Goal: Task Accomplishment & Management: Use online tool/utility

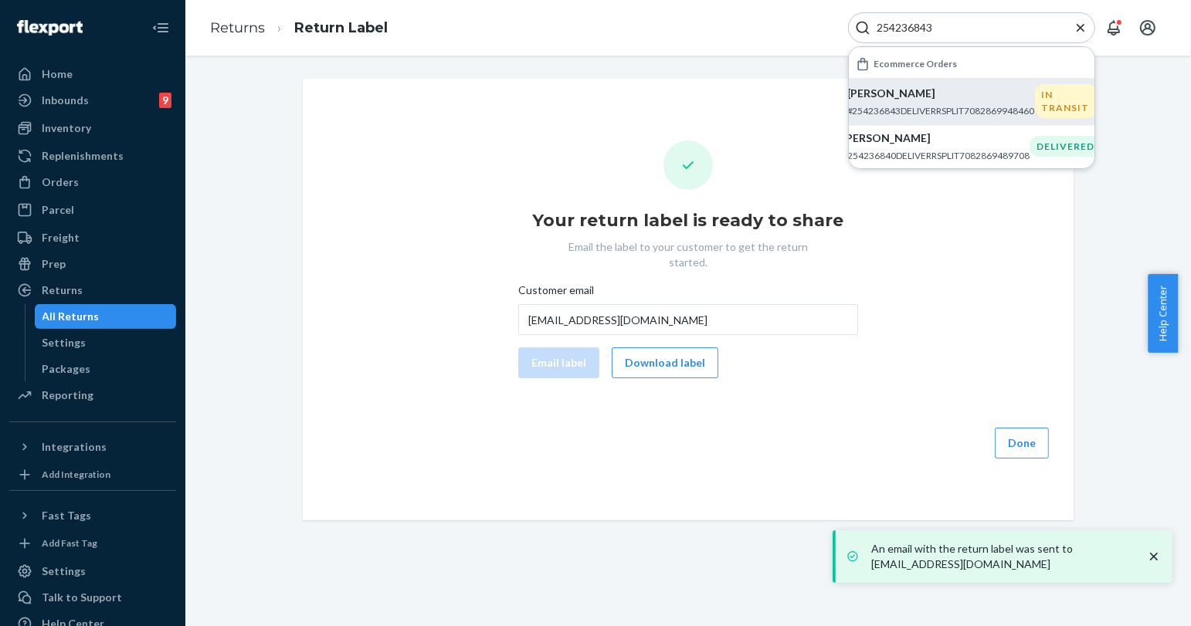
type input "254236843"
click at [1006, 114] on p "#254236843DELIVERRSPLIT7082869948460" at bounding box center [941, 110] width 188 height 13
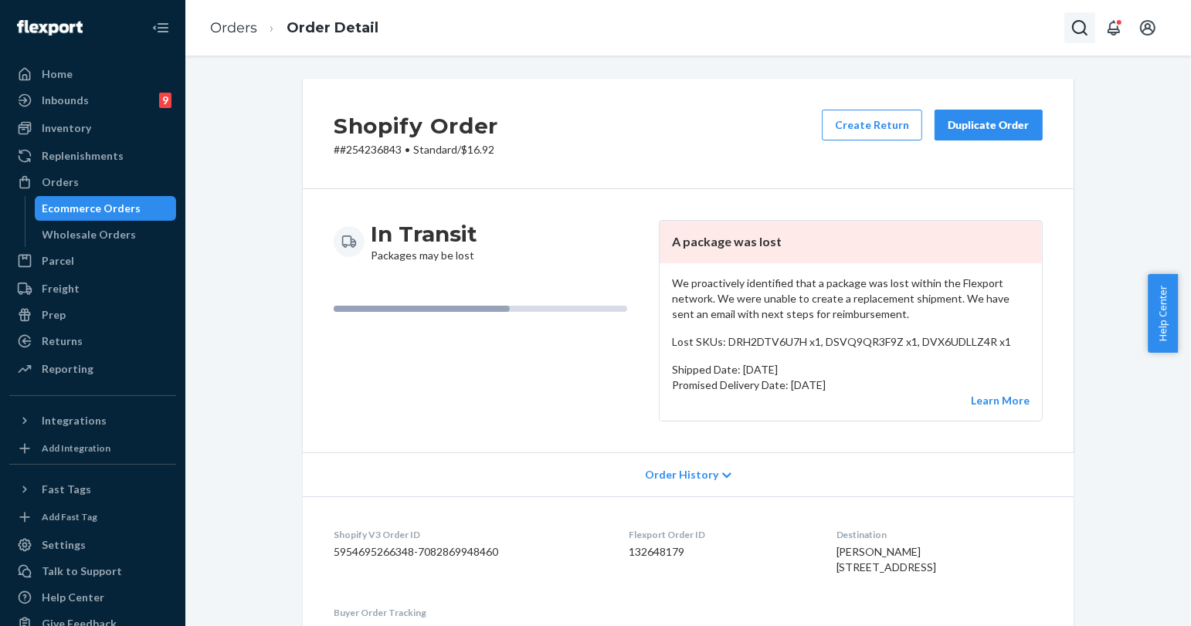
click at [1081, 20] on icon "Open Search Box" at bounding box center [1079, 28] width 19 height 19
click at [993, 25] on input "Search Input" at bounding box center [965, 27] width 190 height 15
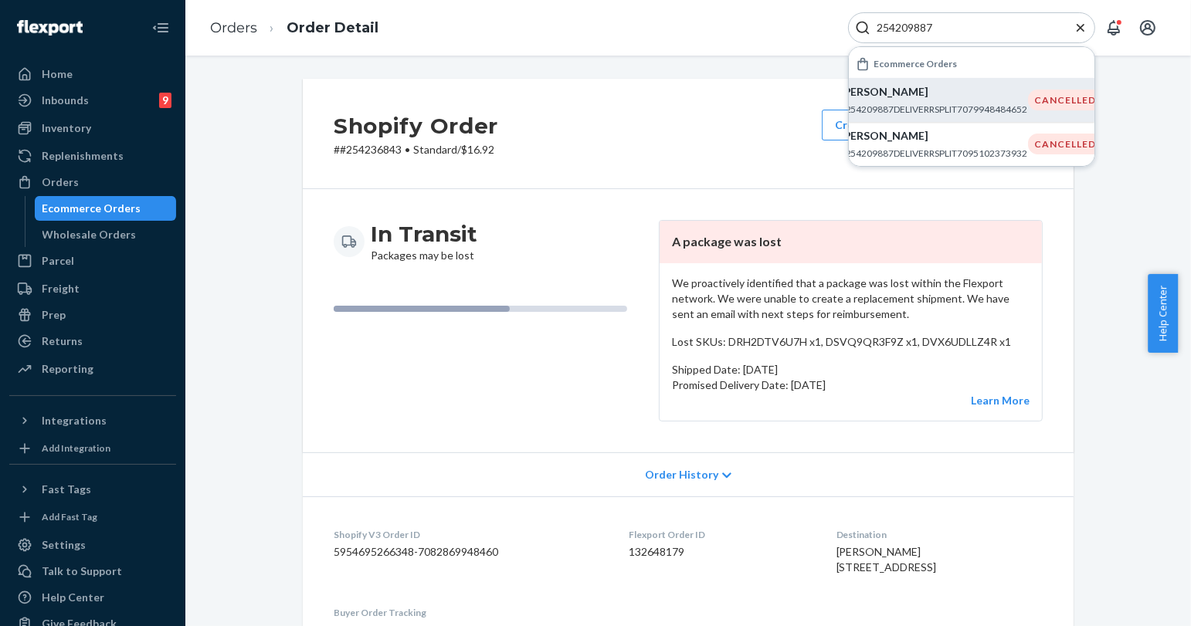
type input "254209887"
click at [878, 89] on p "[PERSON_NAME]" at bounding box center [934, 91] width 188 height 15
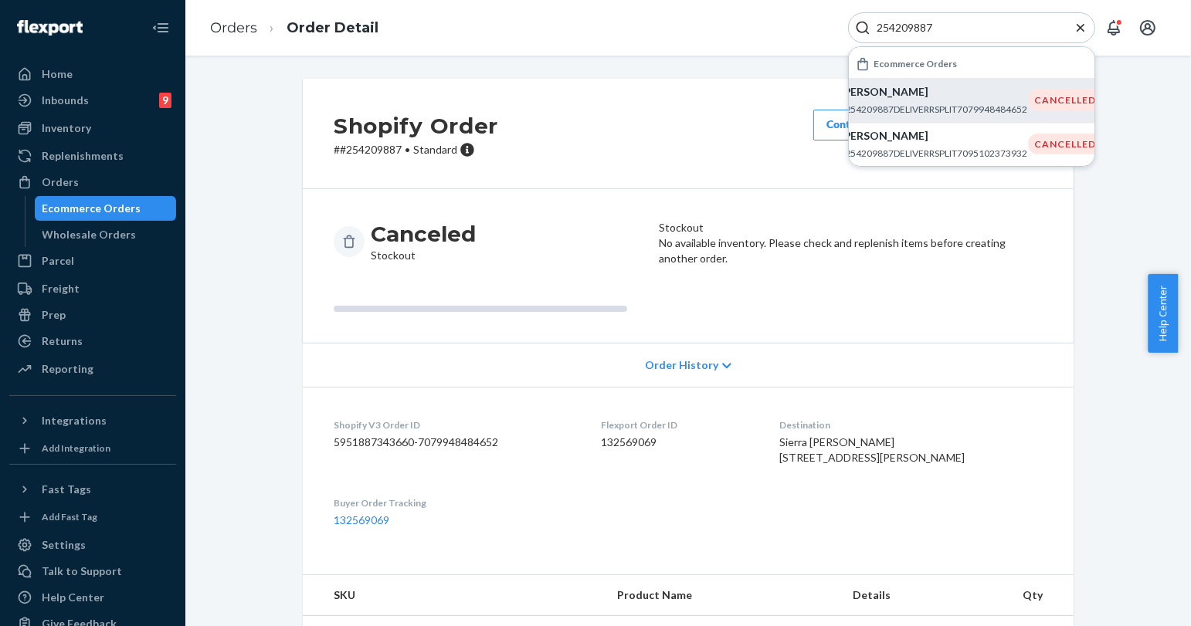
click at [1083, 21] on icon "Close Search" at bounding box center [1080, 27] width 15 height 15
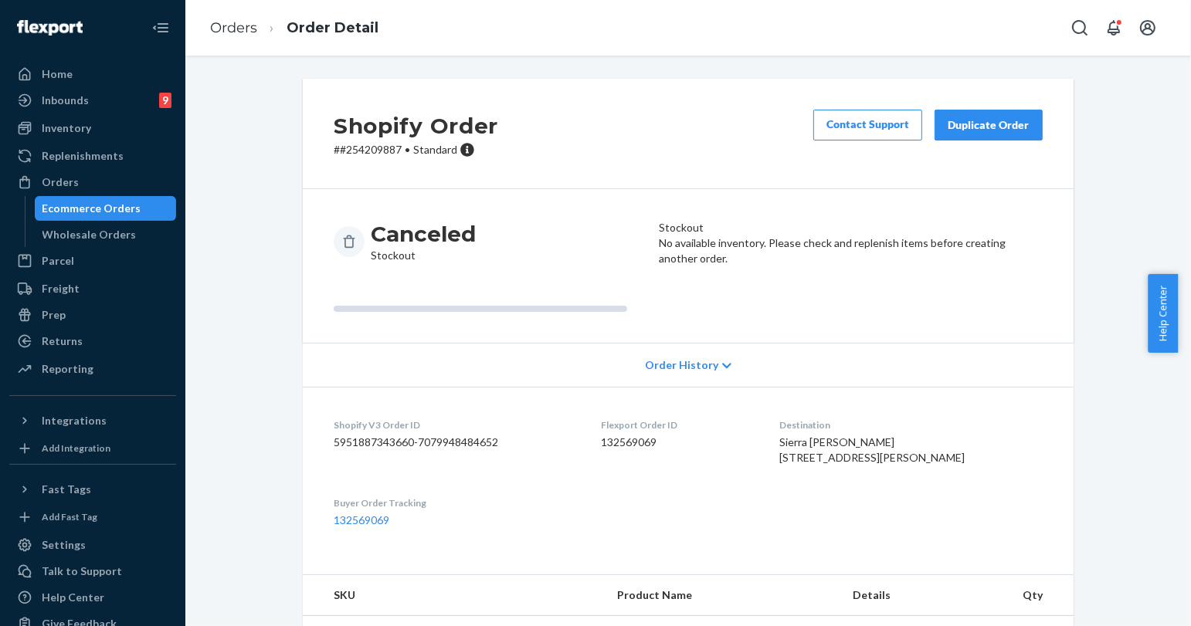
click at [982, 134] on button "Duplicate Order" at bounding box center [989, 125] width 108 height 31
